Goal: Information Seeking & Learning: Learn about a topic

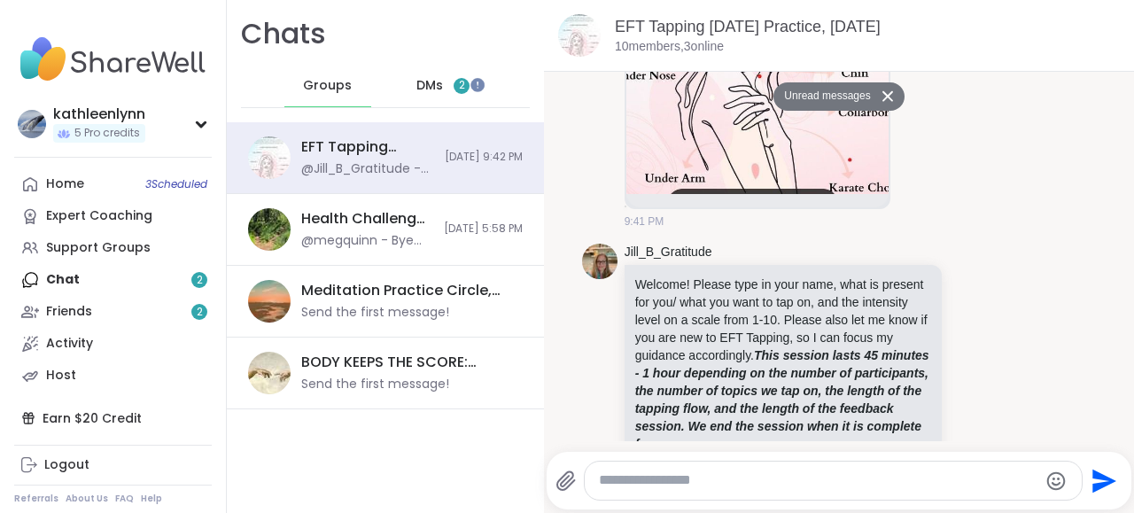
scroll to position [437, 0]
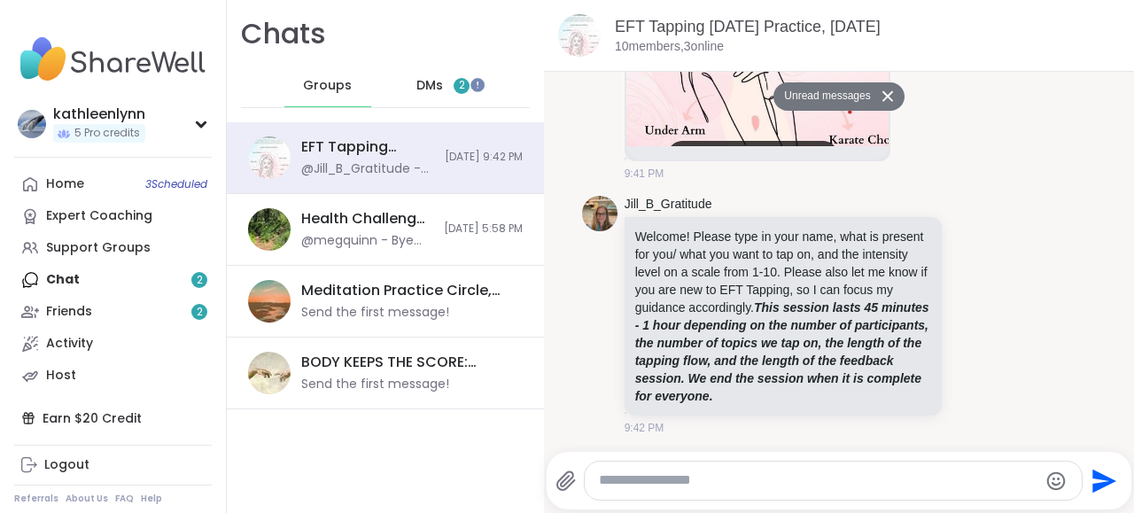
click at [744, 472] on textarea "Type your message" at bounding box center [818, 481] width 439 height 19
type textarea "**********"
click at [1105, 479] on icon "Send" at bounding box center [1105, 481] width 28 height 28
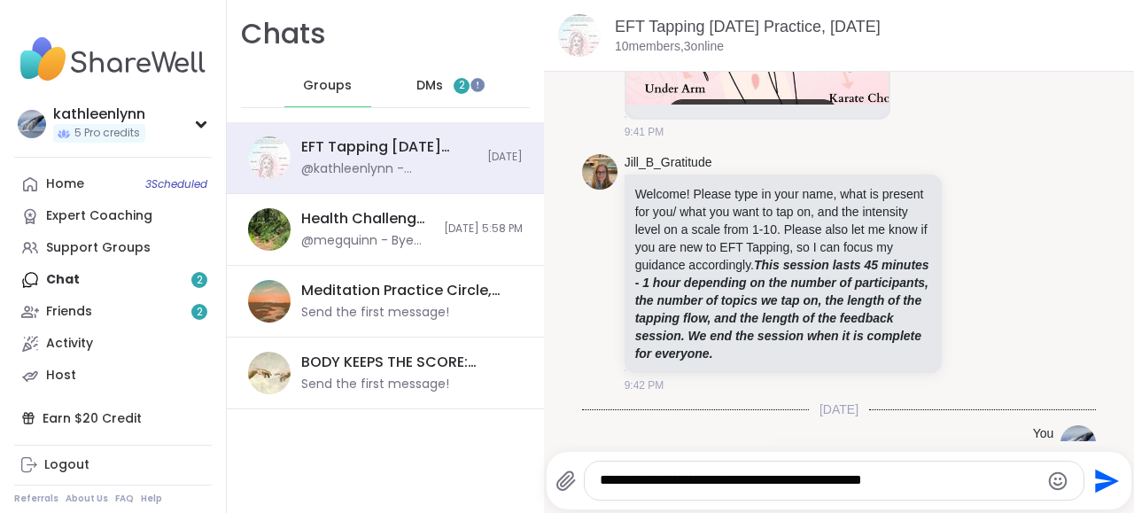
scroll to position [506, 0]
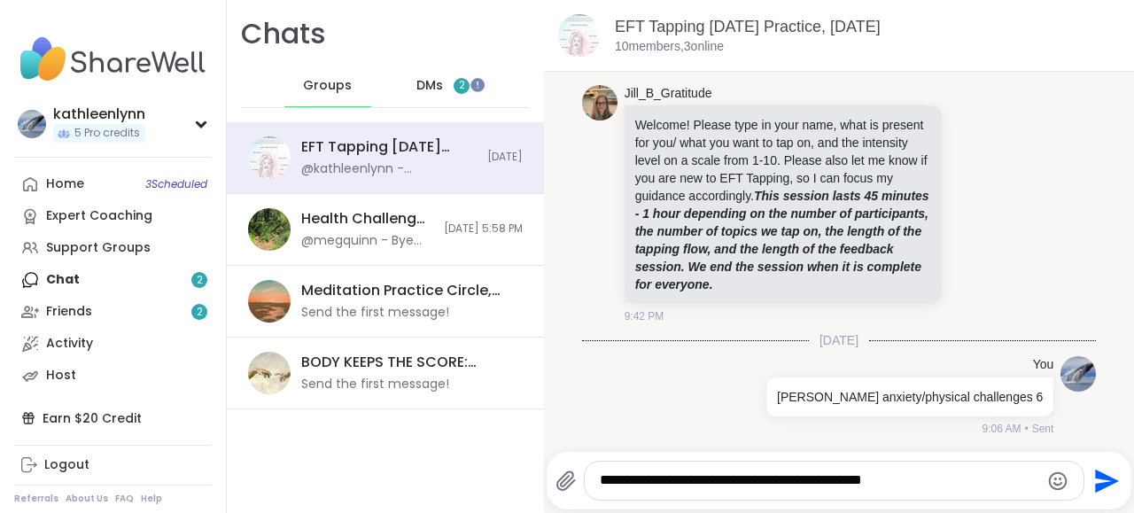
click at [458, 81] on span "2" at bounding box center [462, 86] width 16 height 16
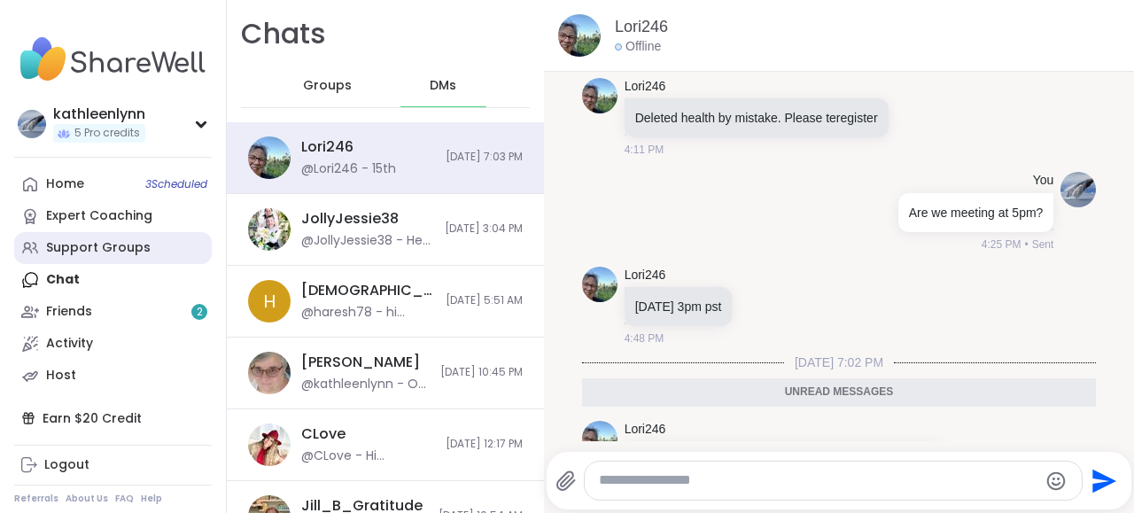
click at [113, 245] on div "Support Groups" at bounding box center [98, 248] width 105 height 18
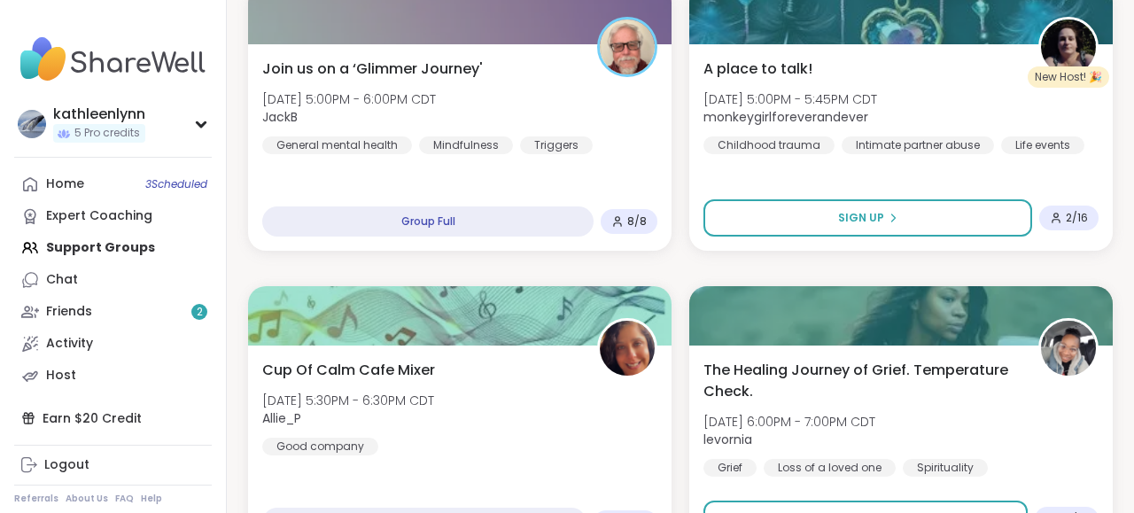
scroll to position [5268, 0]
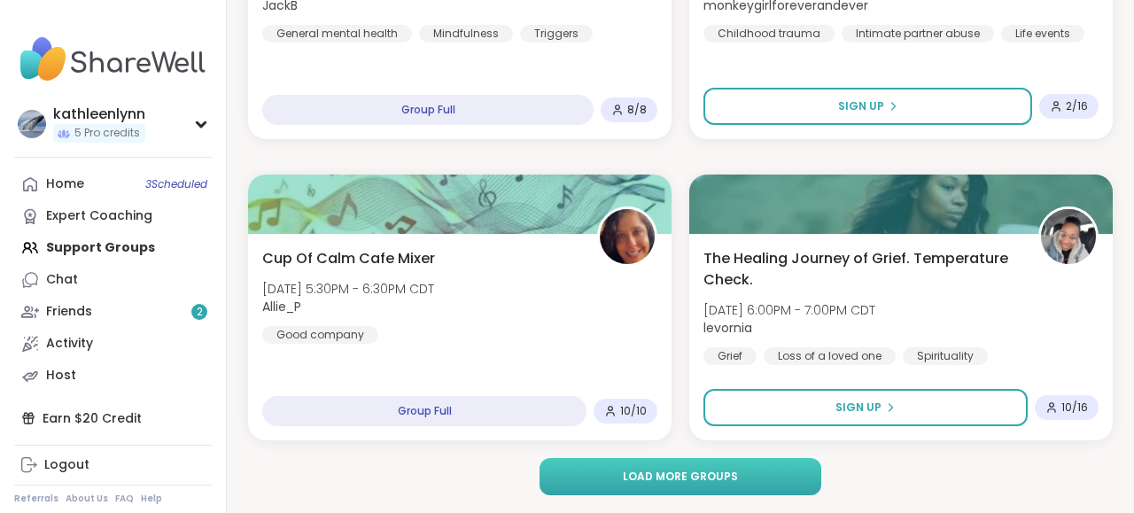
click at [648, 474] on span "Load more groups" at bounding box center [680, 477] width 115 height 16
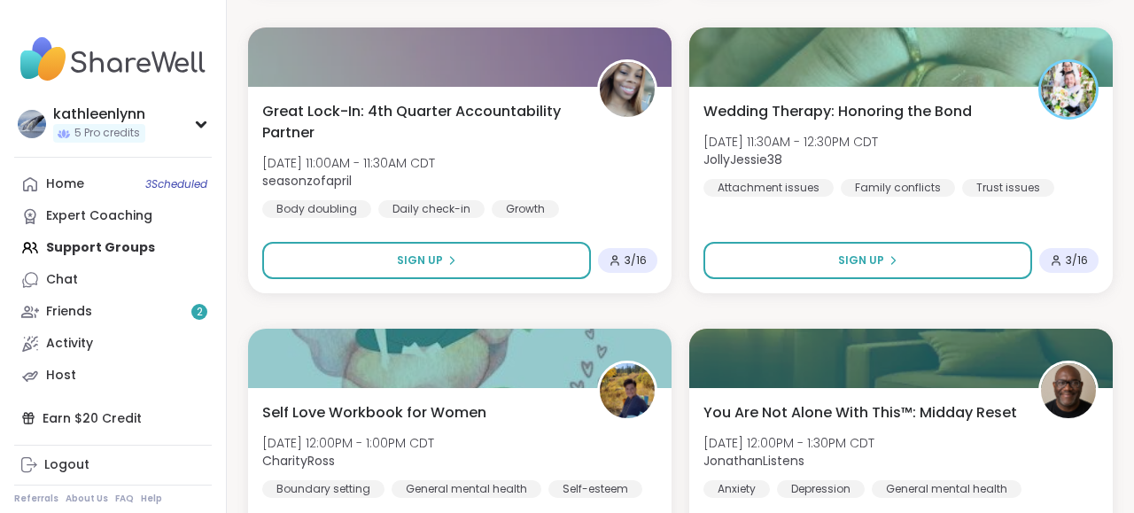
scroll to position [10692, 0]
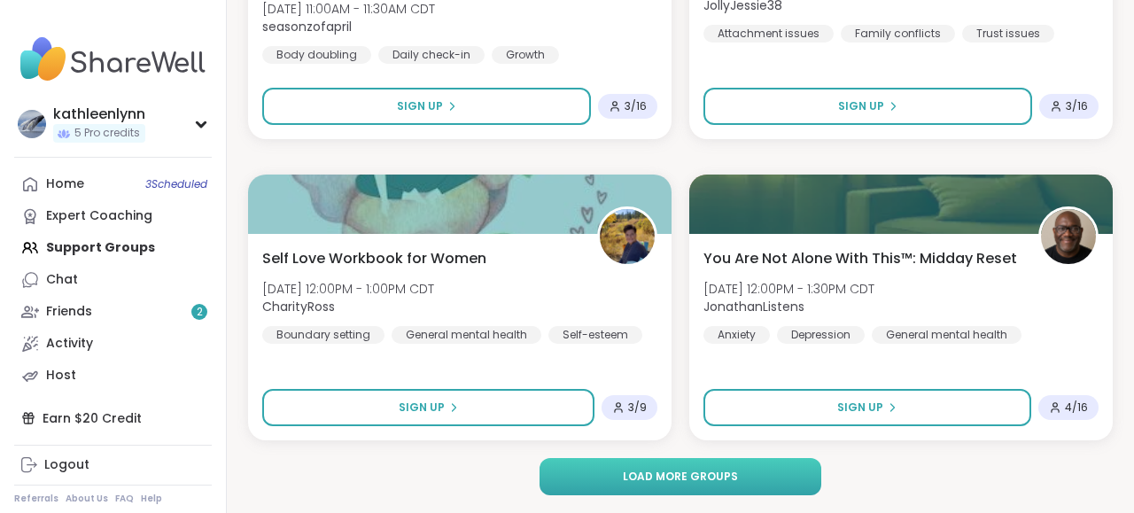
click at [647, 471] on span "Load more groups" at bounding box center [680, 477] width 115 height 16
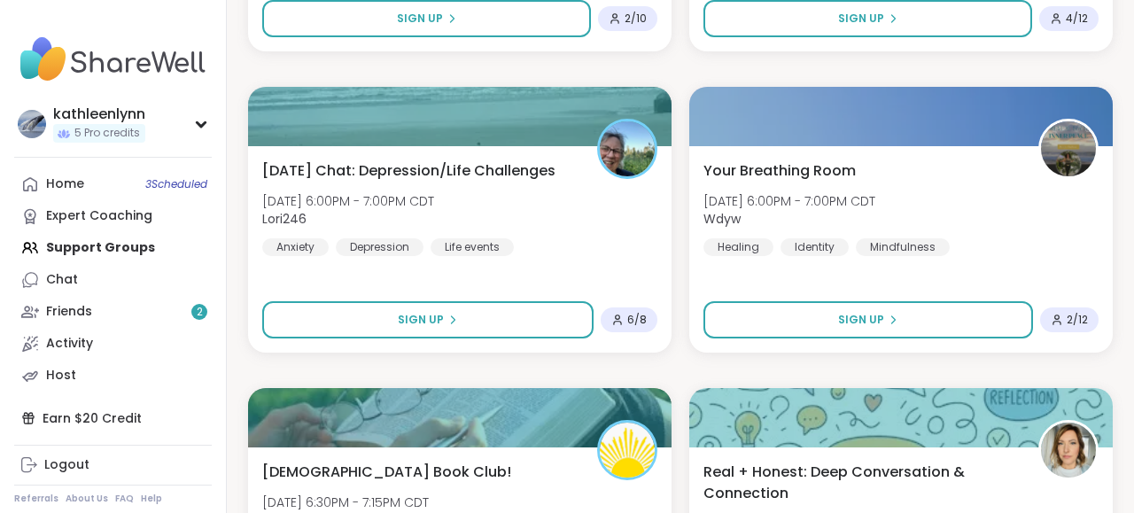
scroll to position [12766, 0]
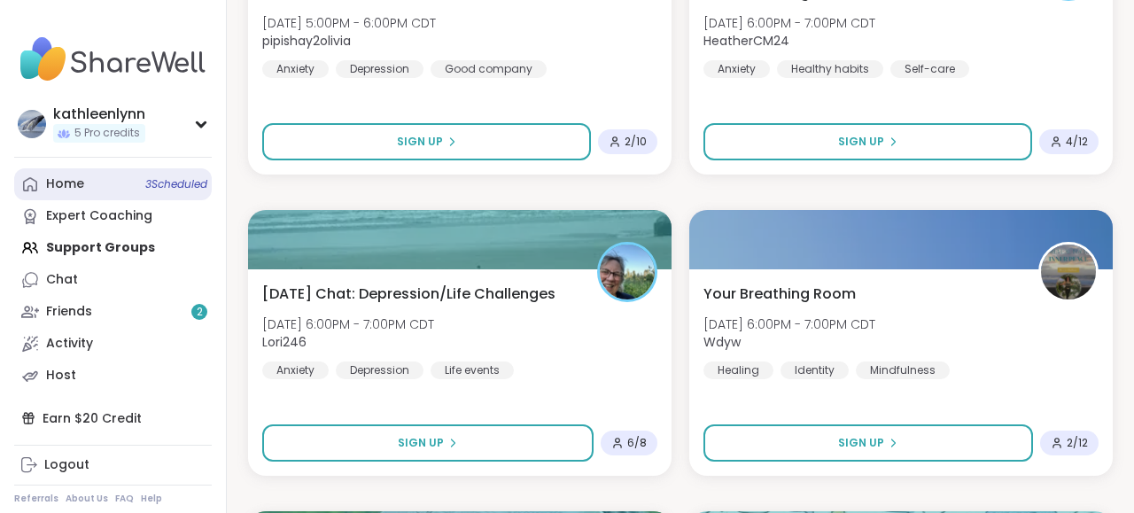
click at [75, 185] on div "Home 3 Scheduled" at bounding box center [65, 184] width 38 height 18
